Goal: Task Accomplishment & Management: Complete application form

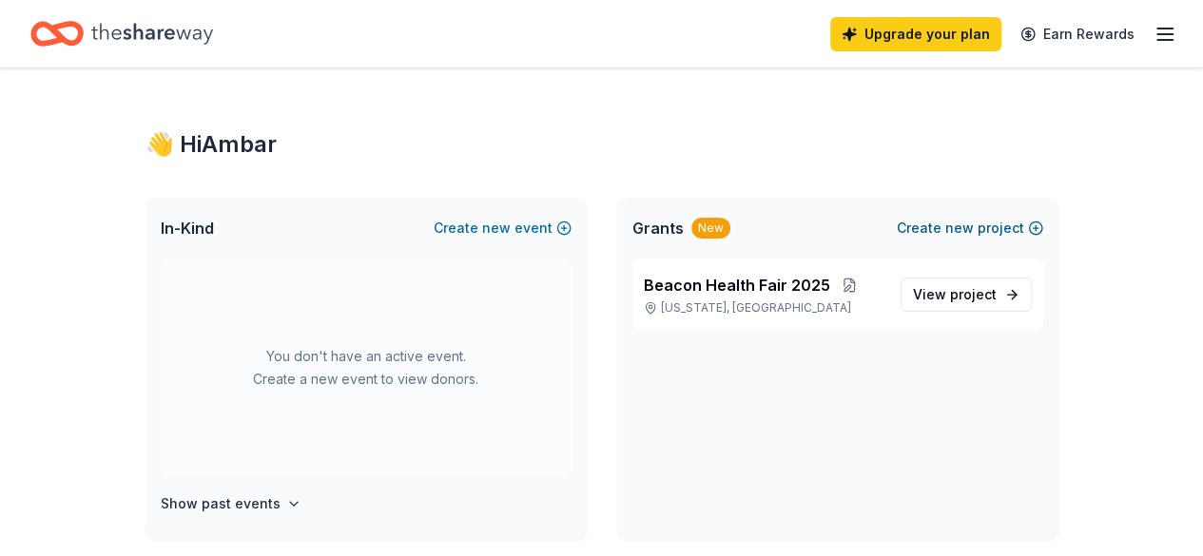
click at [1021, 229] on button "Create new project" at bounding box center [970, 228] width 146 height 23
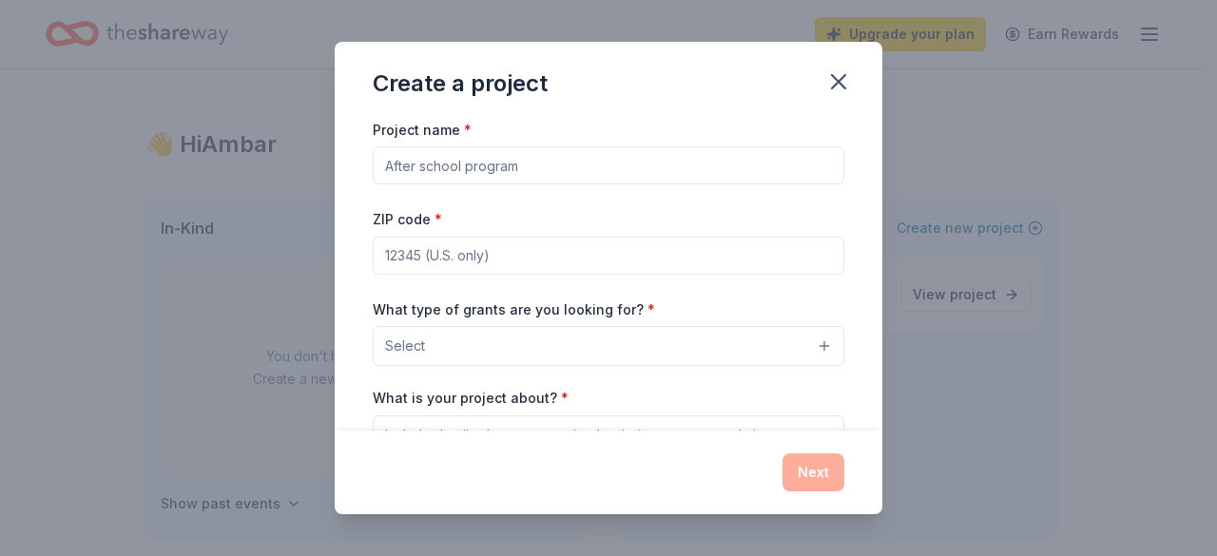
click at [540, 166] on input "Project name *" at bounding box center [609, 165] width 472 height 38
type input "G"
type input "Winter Gift Giveway"
click at [493, 245] on input "ZIP code *" at bounding box center [609, 256] width 472 height 38
type input "10030"
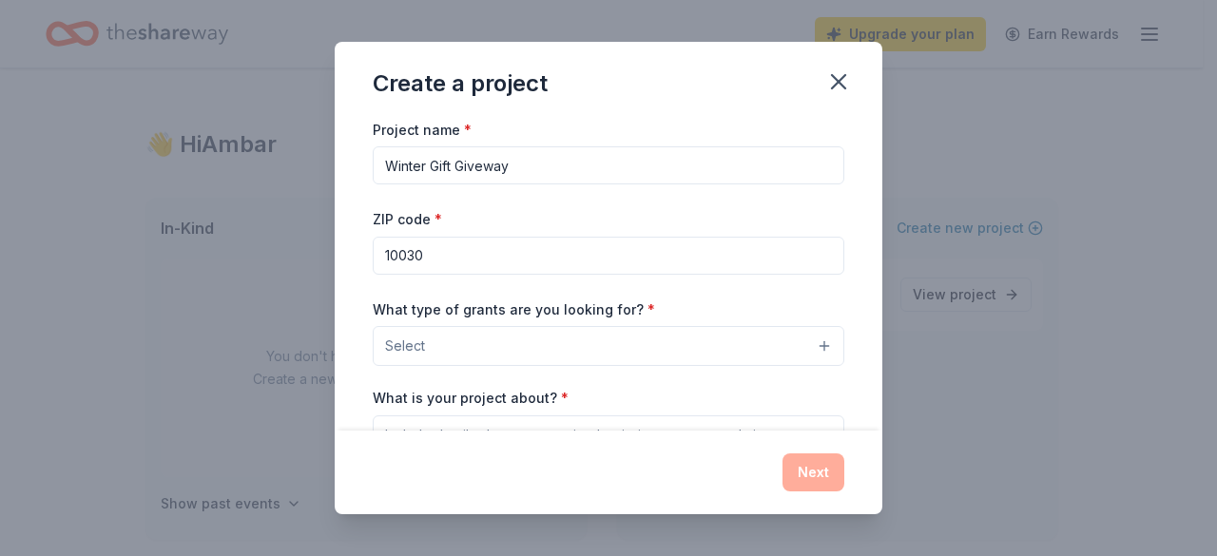
click at [409, 340] on span "Select" at bounding box center [405, 346] width 40 height 23
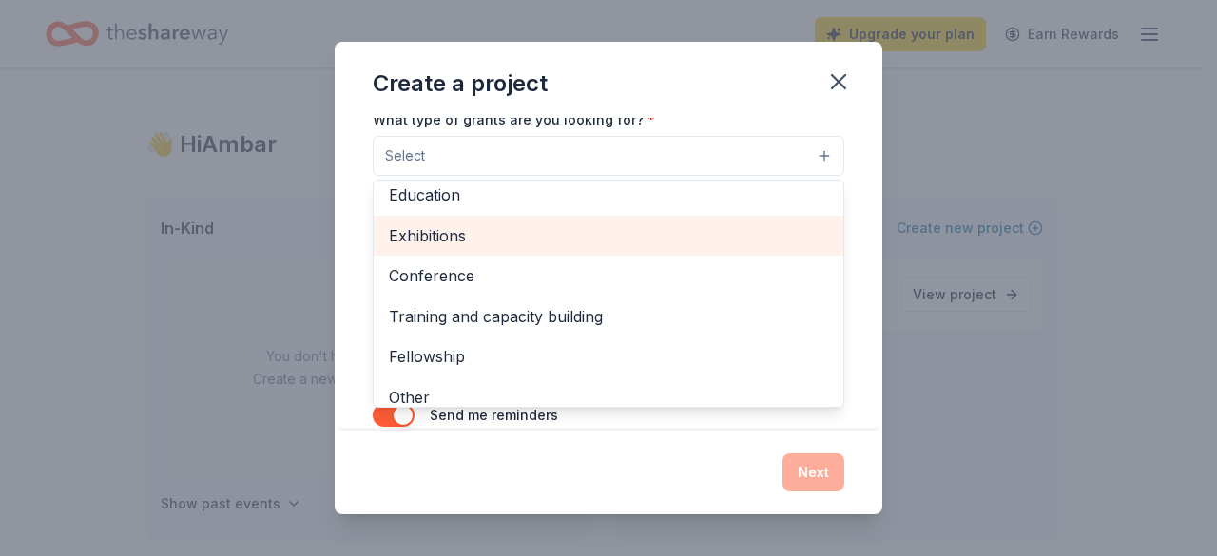
scroll to position [223, 0]
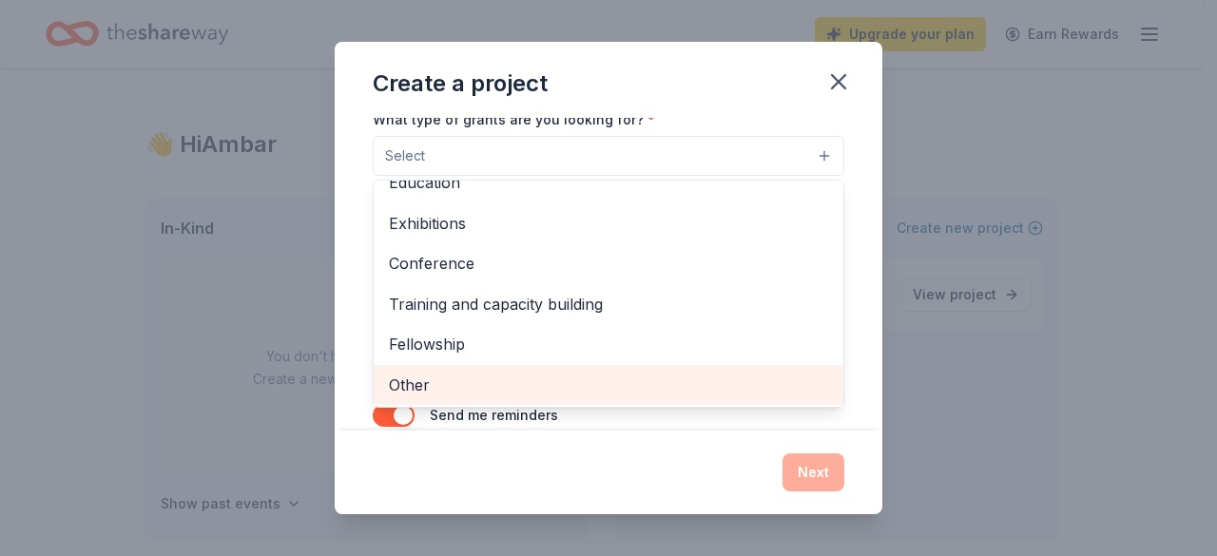
click at [474, 368] on div "Other" at bounding box center [609, 385] width 470 height 40
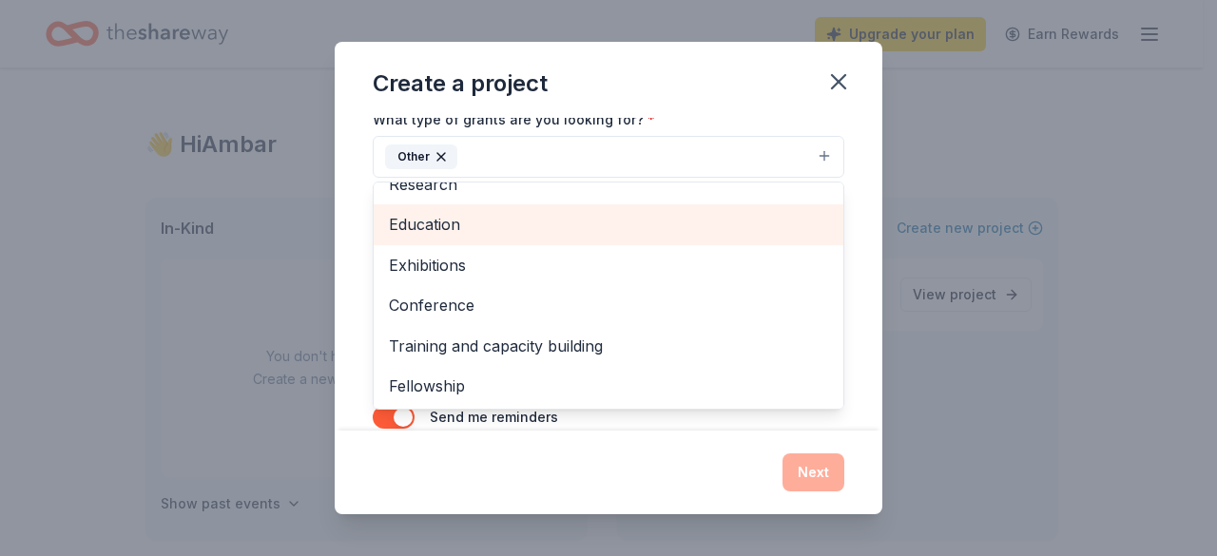
scroll to position [0, 0]
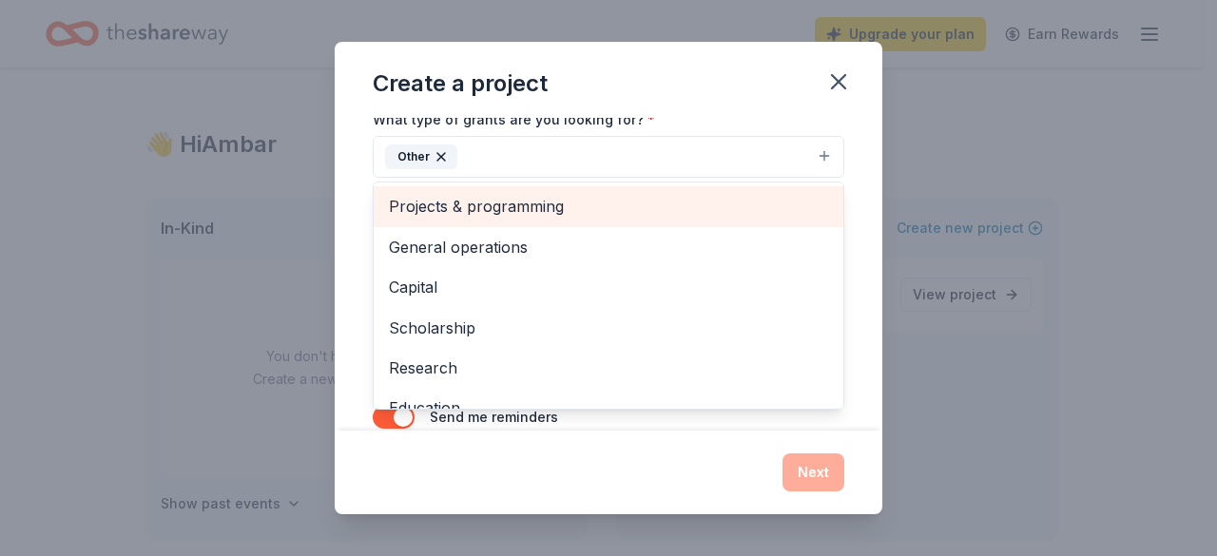
click at [533, 199] on span "Projects & programming" at bounding box center [608, 206] width 439 height 25
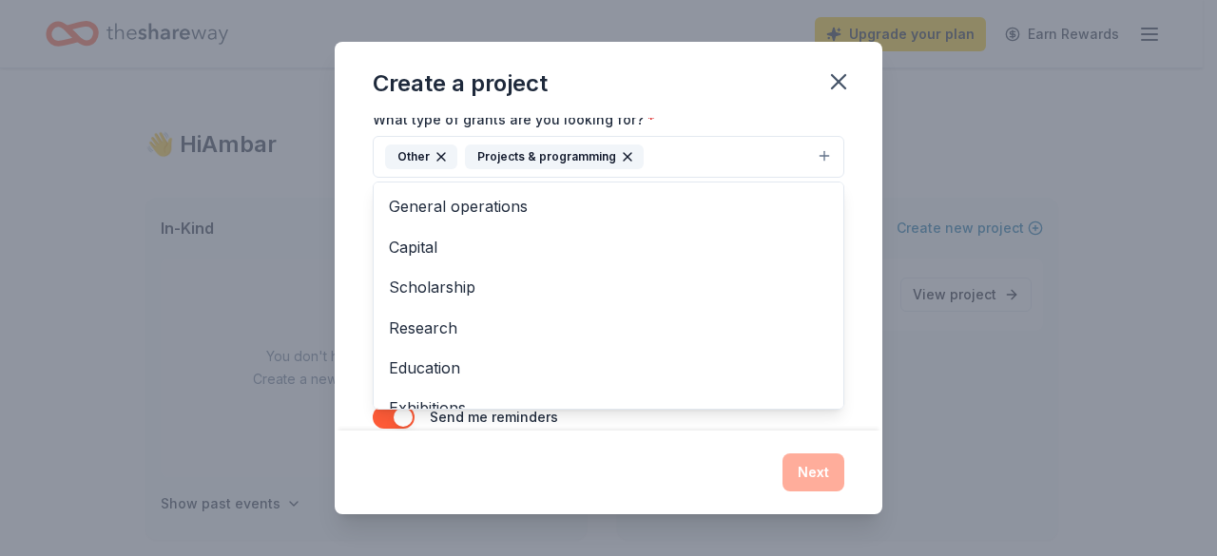
click at [759, 121] on div "What type of grants are you looking for? * Other Projects & programming General…" at bounding box center [609, 142] width 472 height 71
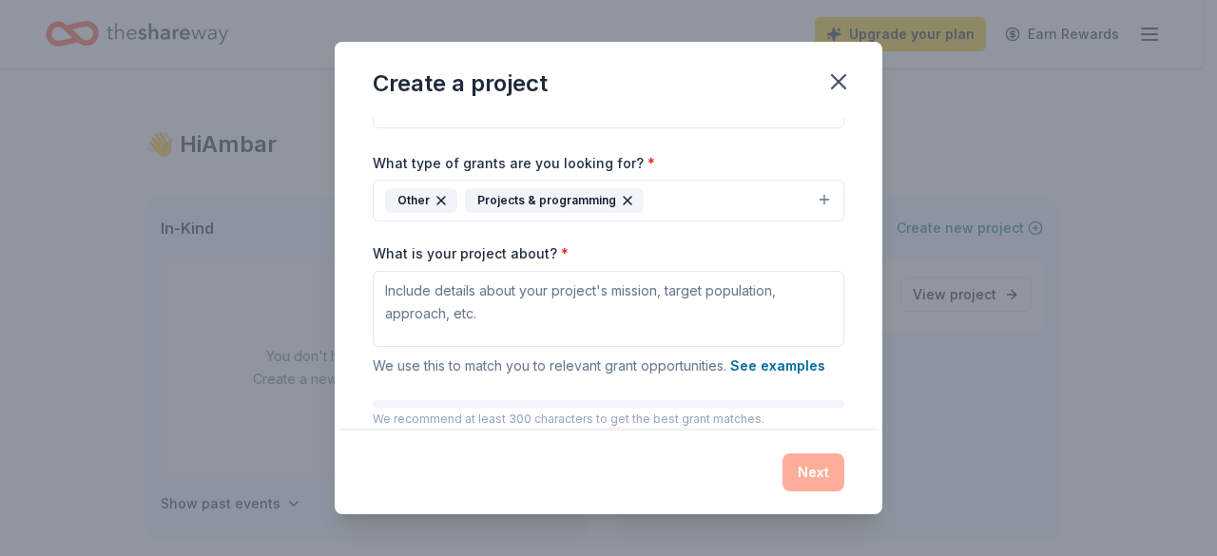
scroll to position [238, 0]
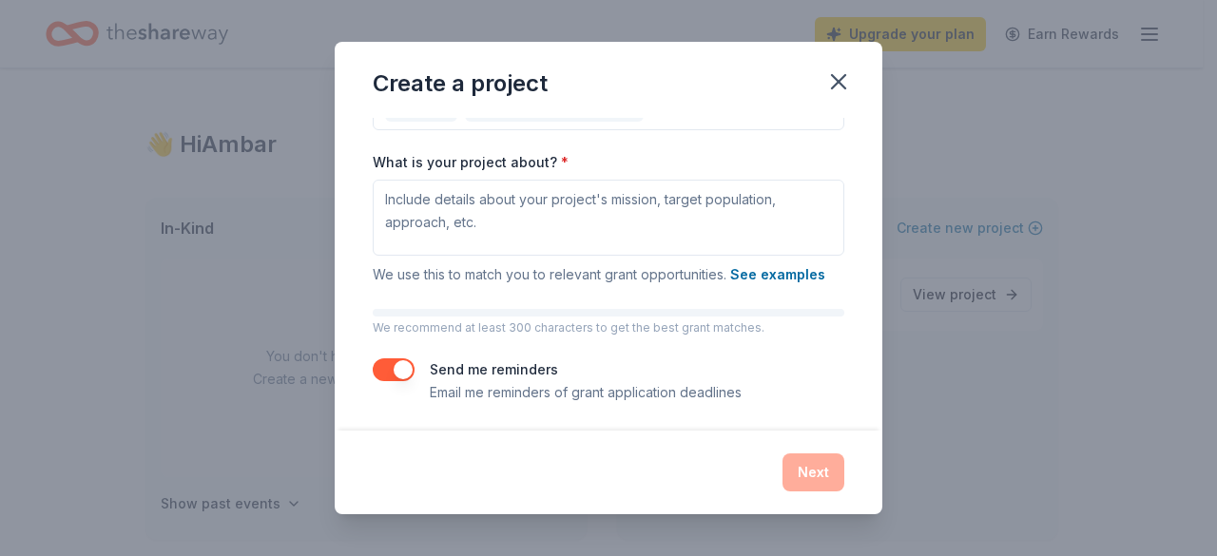
click at [388, 370] on button "button" at bounding box center [394, 370] width 42 height 23
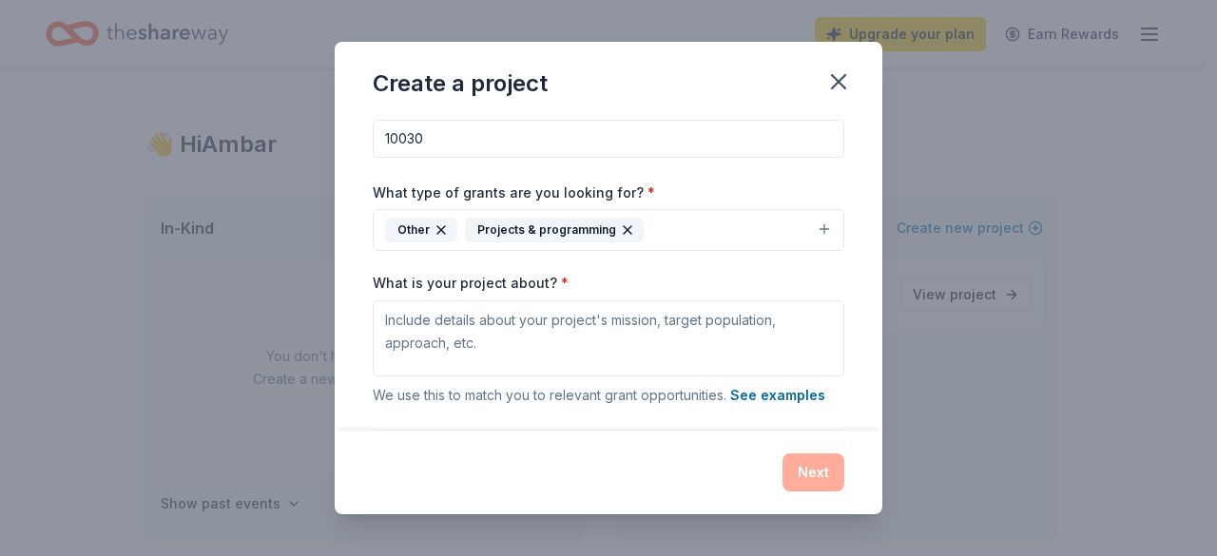
scroll to position [143, 0]
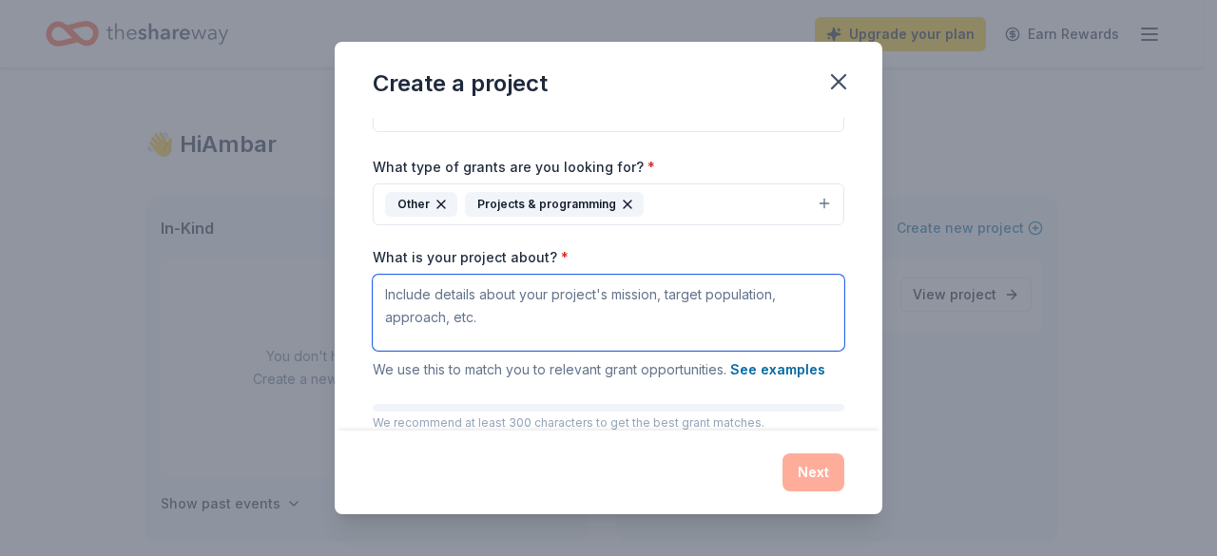
click at [489, 328] on textarea "What is your project about? *" at bounding box center [609, 313] width 472 height 76
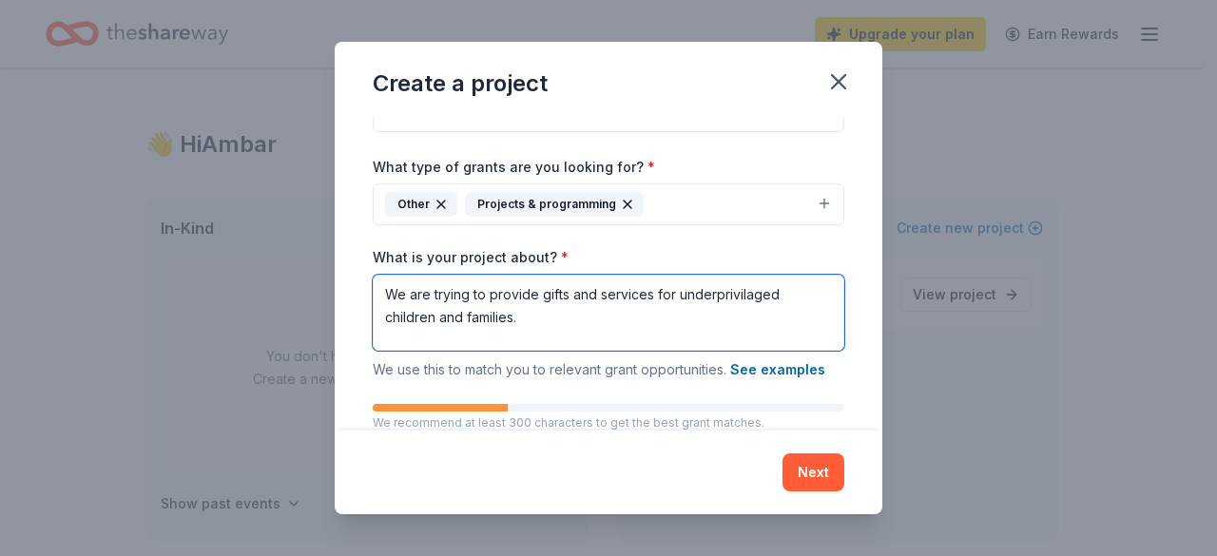
click at [715, 300] on textarea "We are trying to provide gifts and services for underprivilaged children and fa…" at bounding box center [609, 313] width 472 height 76
click at [595, 316] on textarea "We are trying to provide gifts and services for underprivileged children and fa…" at bounding box center [609, 313] width 472 height 76
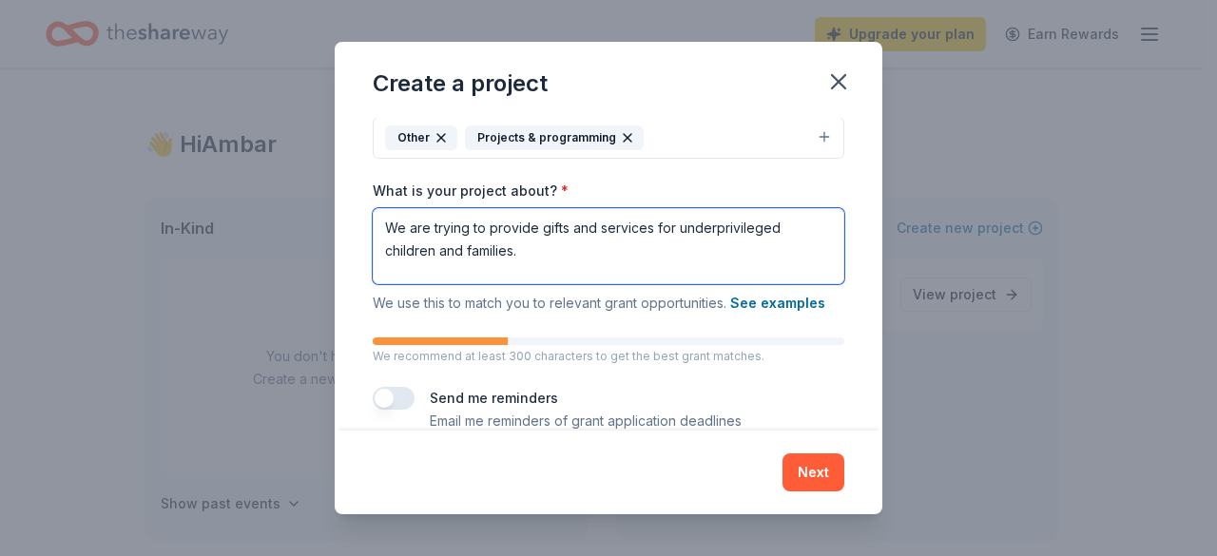
scroll to position [238, 0]
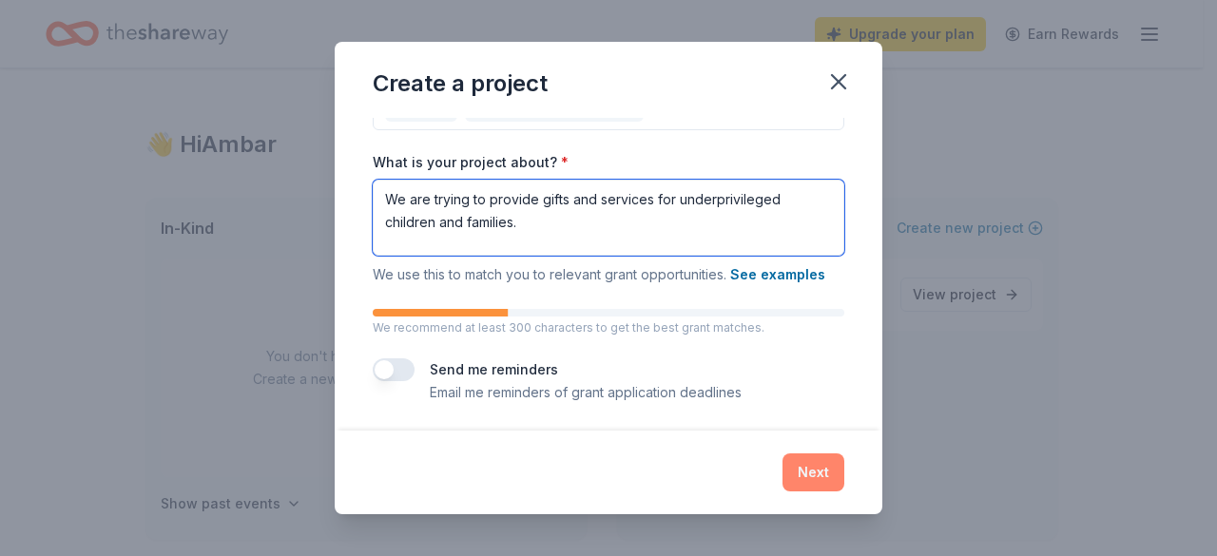
type textarea "We are trying to provide gifts and services for underprivileged children and fa…"
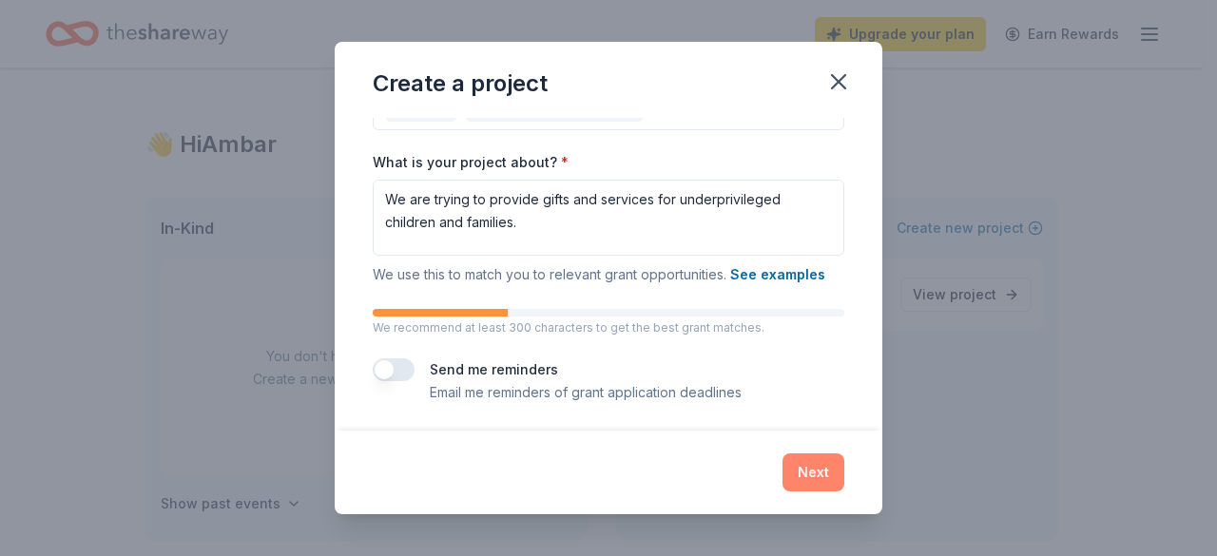
click at [812, 473] on button "Next" at bounding box center [814, 473] width 62 height 38
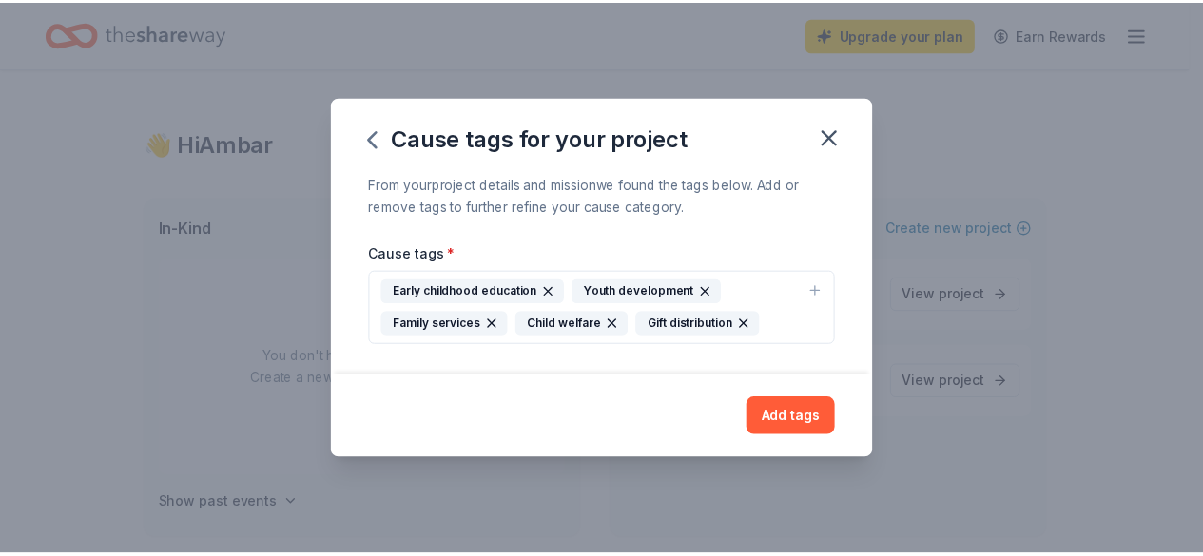
scroll to position [0, 0]
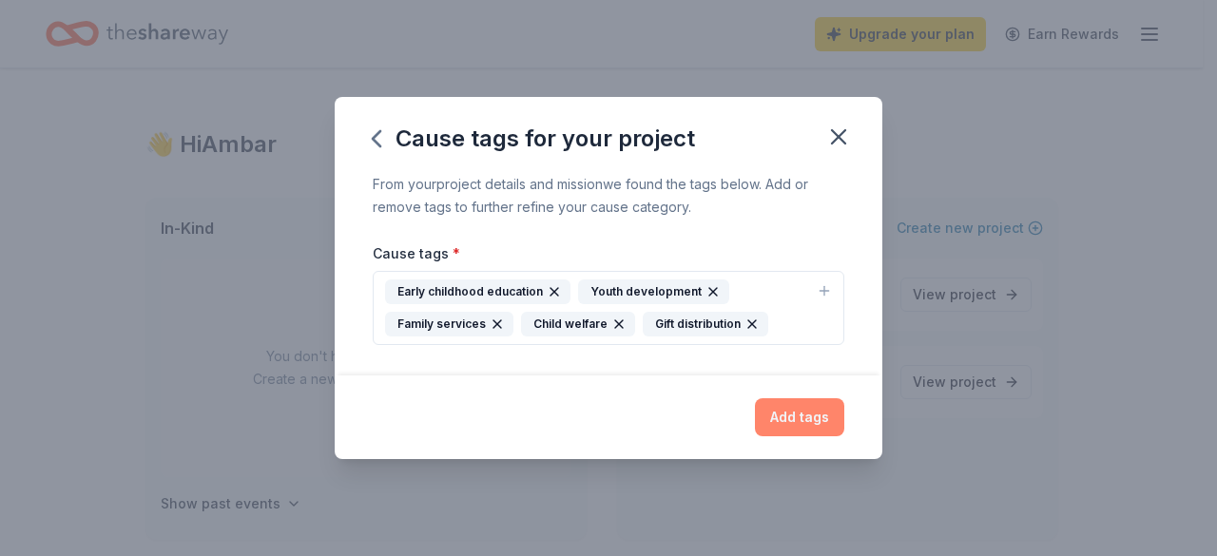
click at [806, 414] on button "Add tags" at bounding box center [799, 417] width 89 height 38
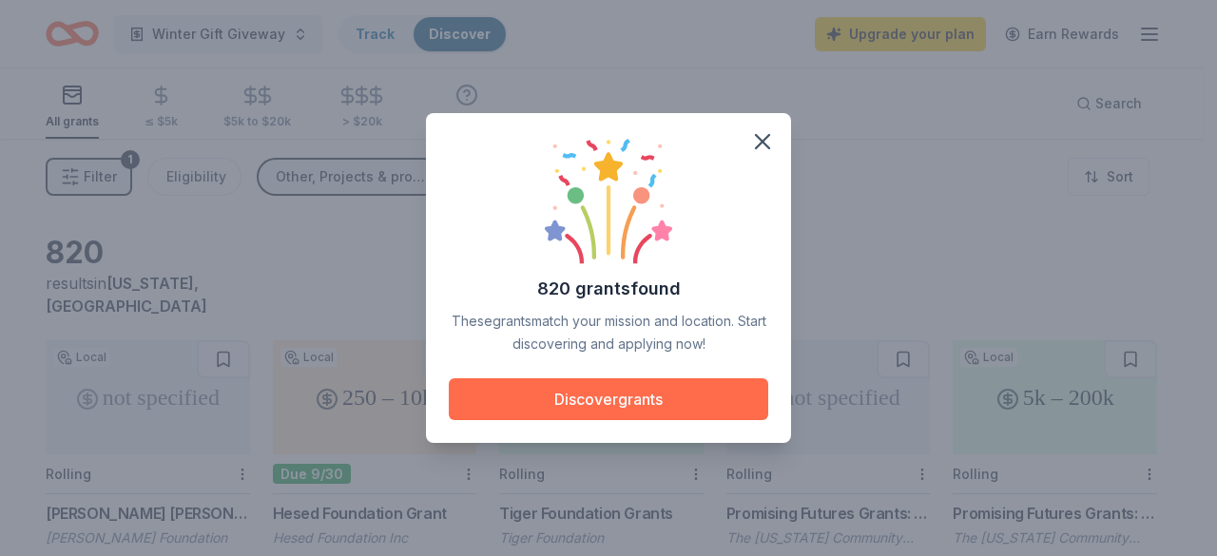
click at [610, 407] on button "Discover grants" at bounding box center [609, 400] width 320 height 42
